Goal: Task Accomplishment & Management: Complete application form

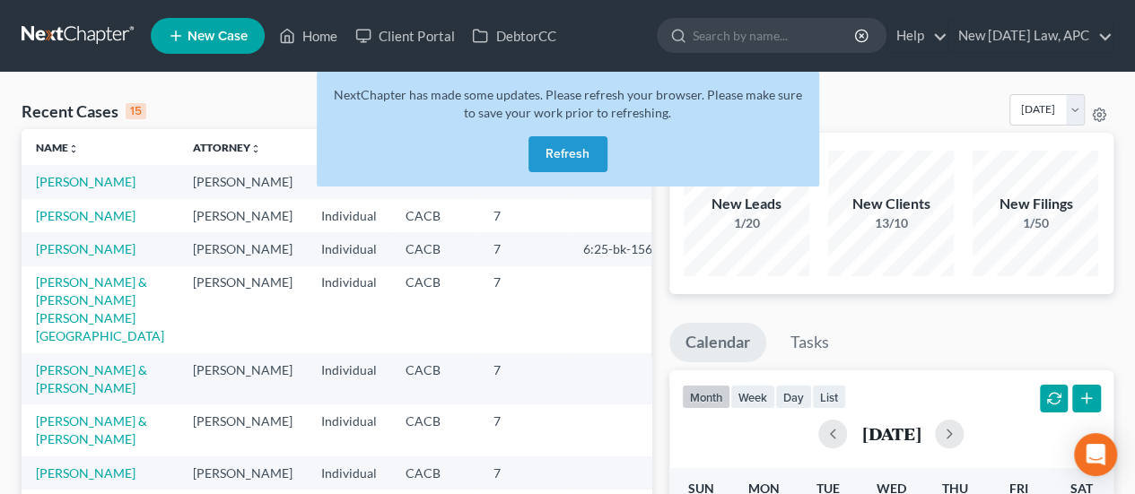
click at [546, 146] on button "Refresh" at bounding box center [568, 154] width 79 height 36
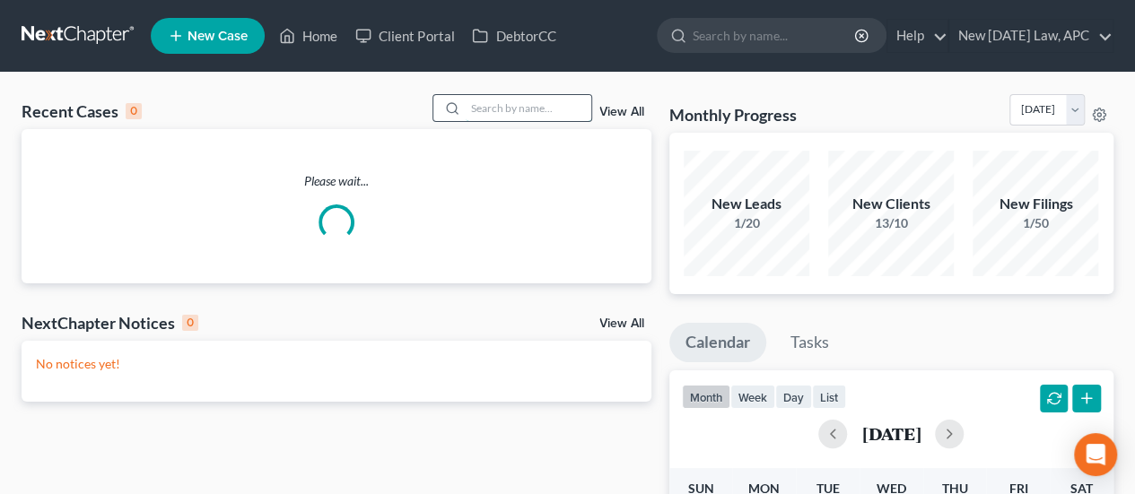
click at [476, 109] on input "search" at bounding box center [529, 108] width 126 height 26
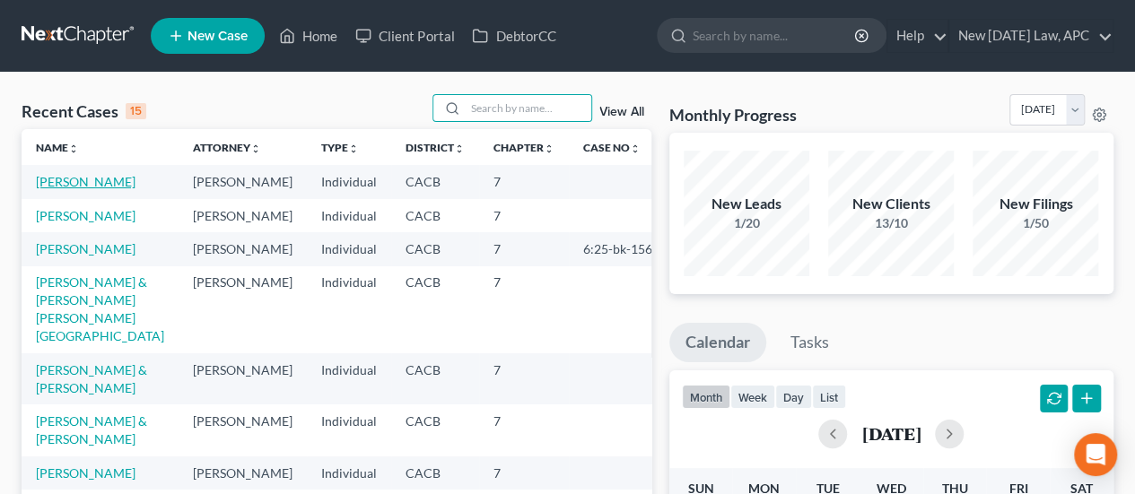
click at [83, 179] on link "[PERSON_NAME]" at bounding box center [86, 181] width 100 height 15
select select "4"
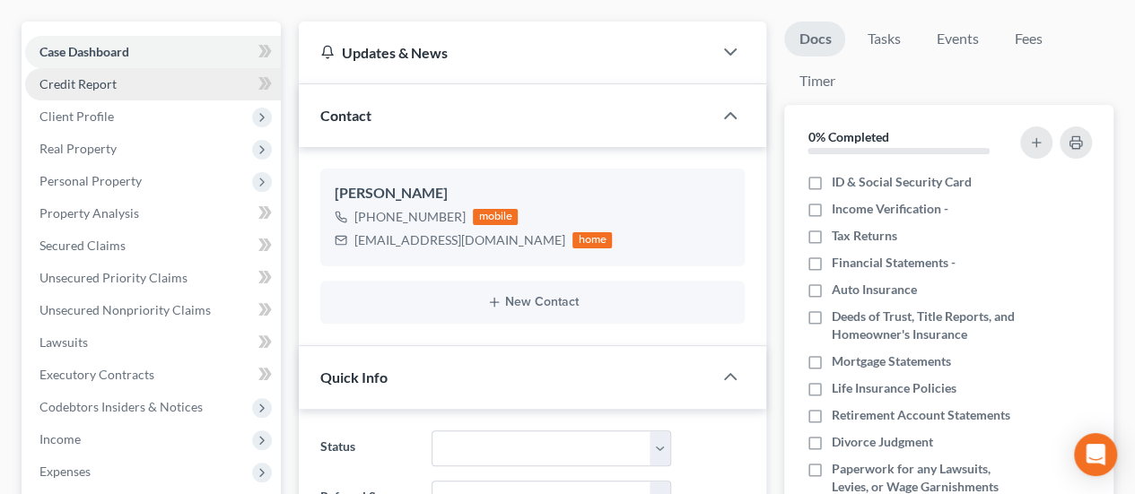
scroll to position [179, 0]
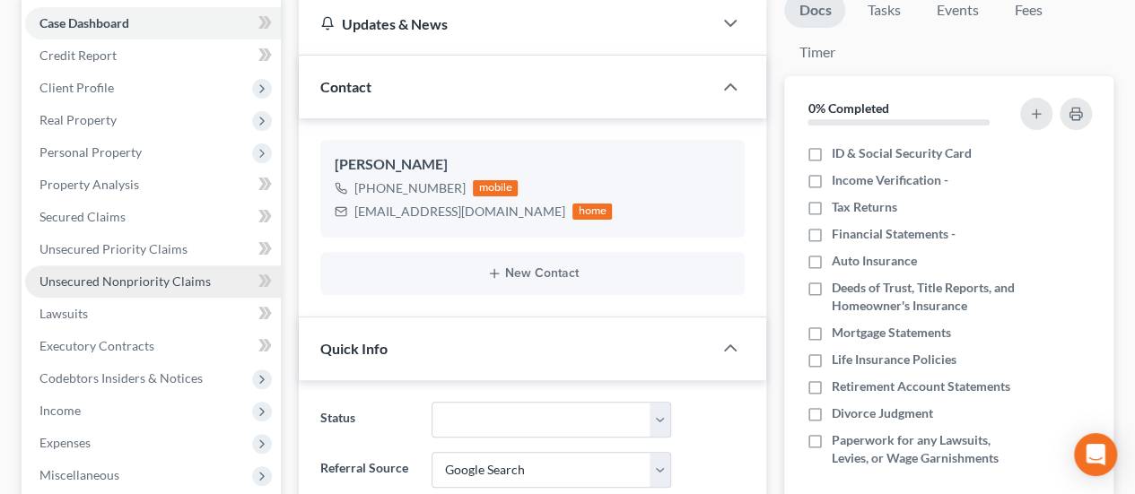
click at [127, 279] on span "Unsecured Nonpriority Claims" at bounding box center [124, 281] width 171 height 15
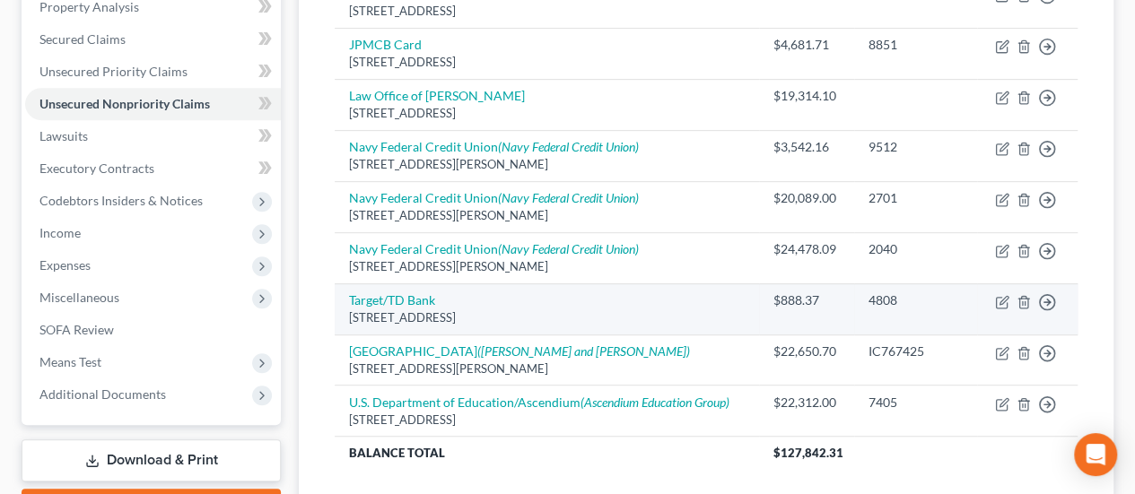
scroll to position [359, 0]
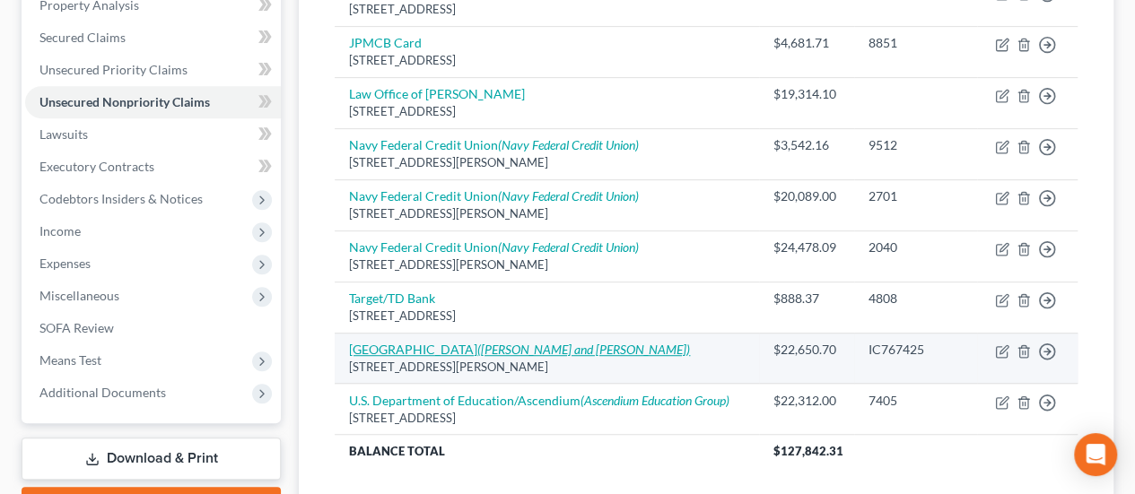
click at [446, 347] on link "[GEOGRAPHIC_DATA] ([PERSON_NAME] and [PERSON_NAME])" at bounding box center [519, 349] width 341 height 15
select select "4"
select select "8"
select select "0"
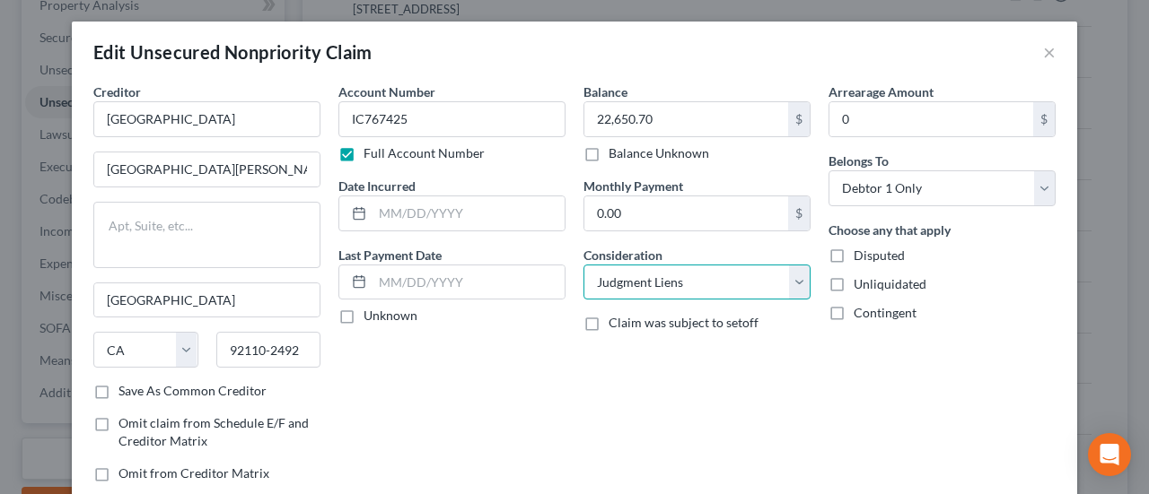
click at [633, 275] on select "Select Cable / Satellite Services Collection Agency Credit Card Debt Debt Couns…" at bounding box center [696, 283] width 227 height 36
click at [583, 265] on select "Select Cable / Satellite Services Collection Agency Credit Card Debt Debt Couns…" at bounding box center [696, 283] width 227 height 36
click at [716, 297] on select "Select Cable / Satellite Services Collection Agency Credit Card Debt Debt Couns…" at bounding box center [696, 283] width 227 height 36
click at [766, 412] on div "Balance 22,650.70 $ Balance Unknown Balance Undetermined 22,650.70 $ Balance Un…" at bounding box center [696, 290] width 245 height 415
click at [1045, 48] on button "×" at bounding box center [1049, 52] width 13 height 22
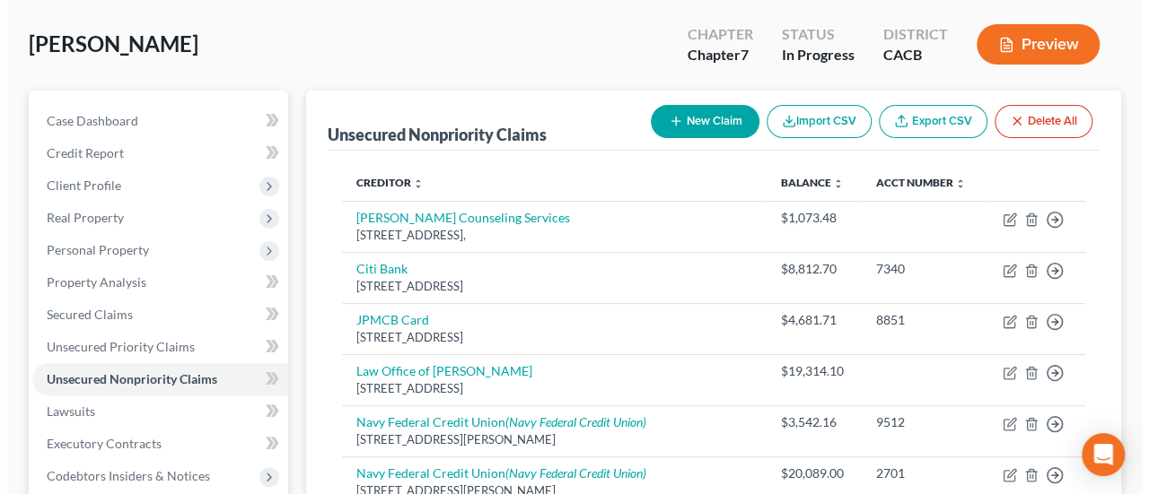
scroll to position [0, 0]
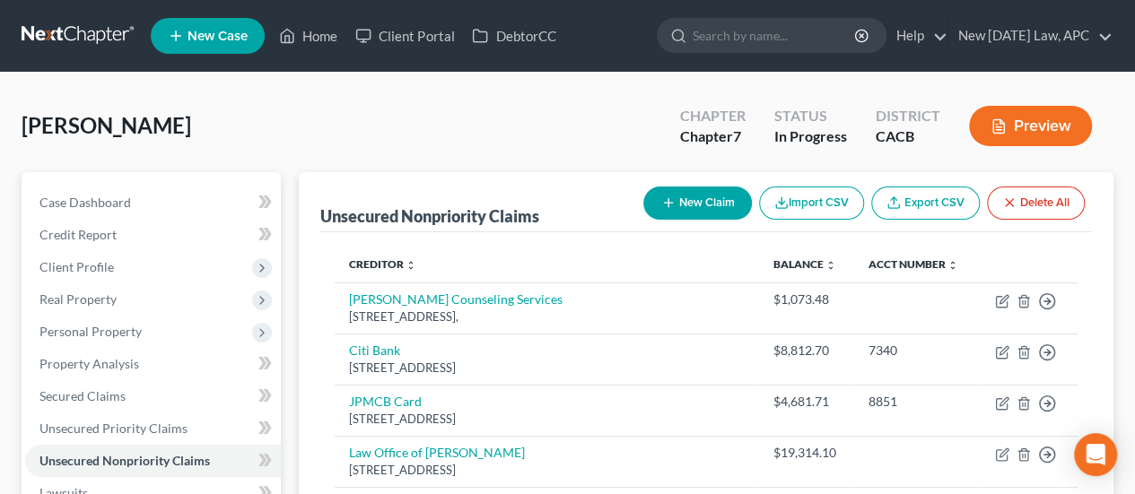
click at [1064, 121] on button "Preview" at bounding box center [1030, 126] width 123 height 40
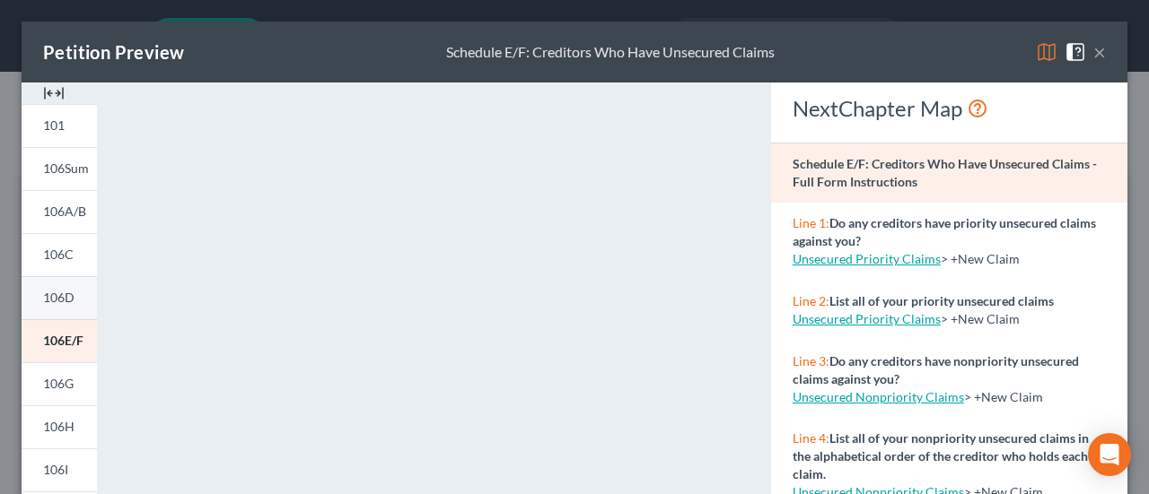
click at [69, 294] on span "106D" at bounding box center [58, 297] width 31 height 15
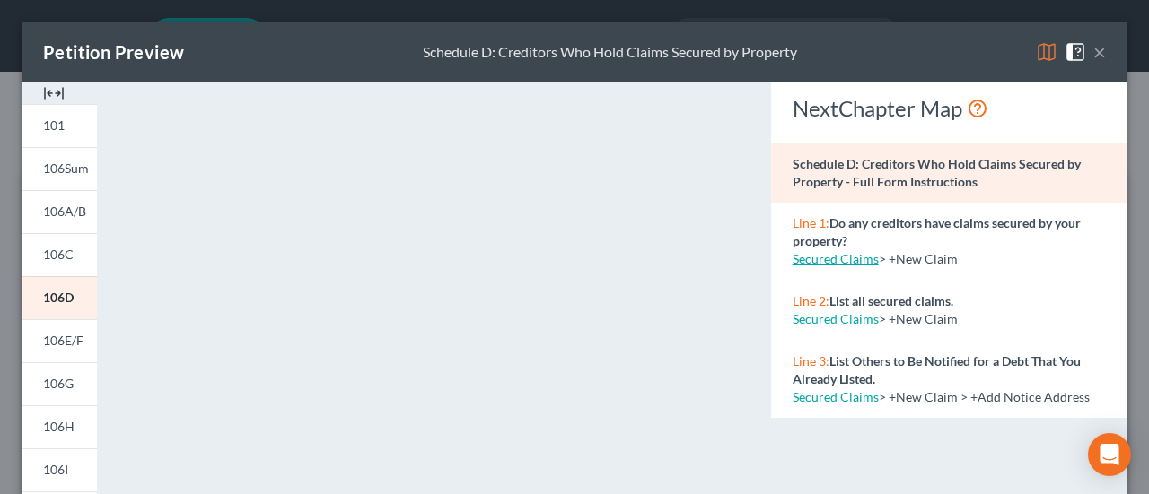
click at [1093, 51] on button "×" at bounding box center [1099, 52] width 13 height 22
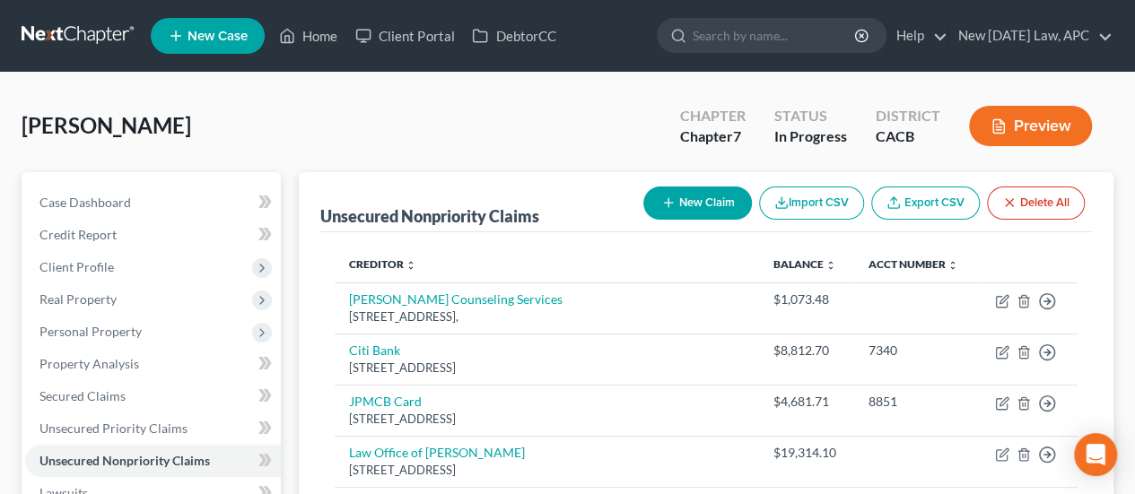
click at [98, 40] on link at bounding box center [79, 36] width 115 height 32
